Goal: Information Seeking & Learning: Find specific fact

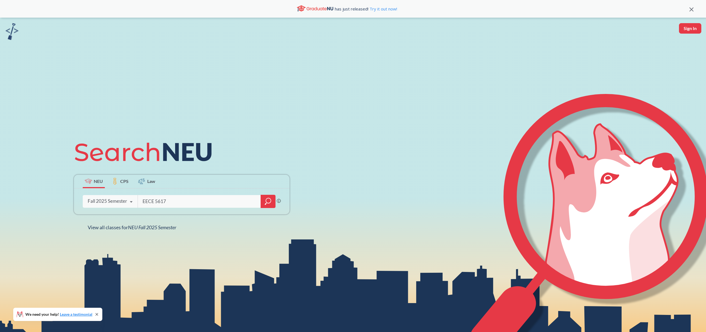
type input "EECE 5617"
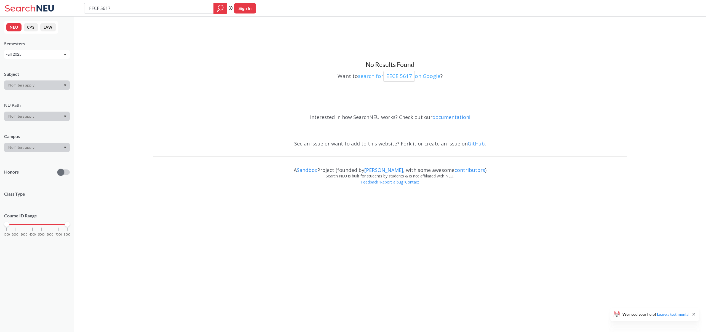
click at [396, 77] on p "EECE 5617" at bounding box center [399, 75] width 26 height 7
drag, startPoint x: 100, startPoint y: 7, endPoint x: 103, endPoint y: 5, distance: 3.5
click at [101, 7] on input "EECE 5617" at bounding box center [148, 8] width 121 height 9
type input "EECE5617"
click at [409, 77] on p "EECE5617" at bounding box center [398, 75] width 25 height 7
